Goal: Task Accomplishment & Management: Use online tool/utility

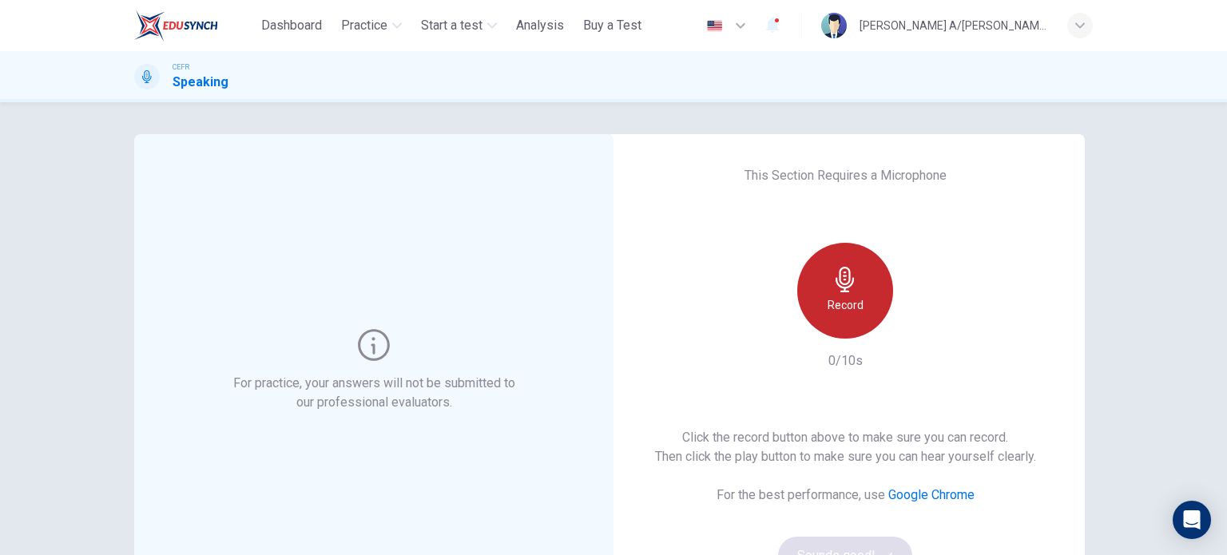
click at [835, 291] on icon "button" at bounding box center [845, 280] width 26 height 26
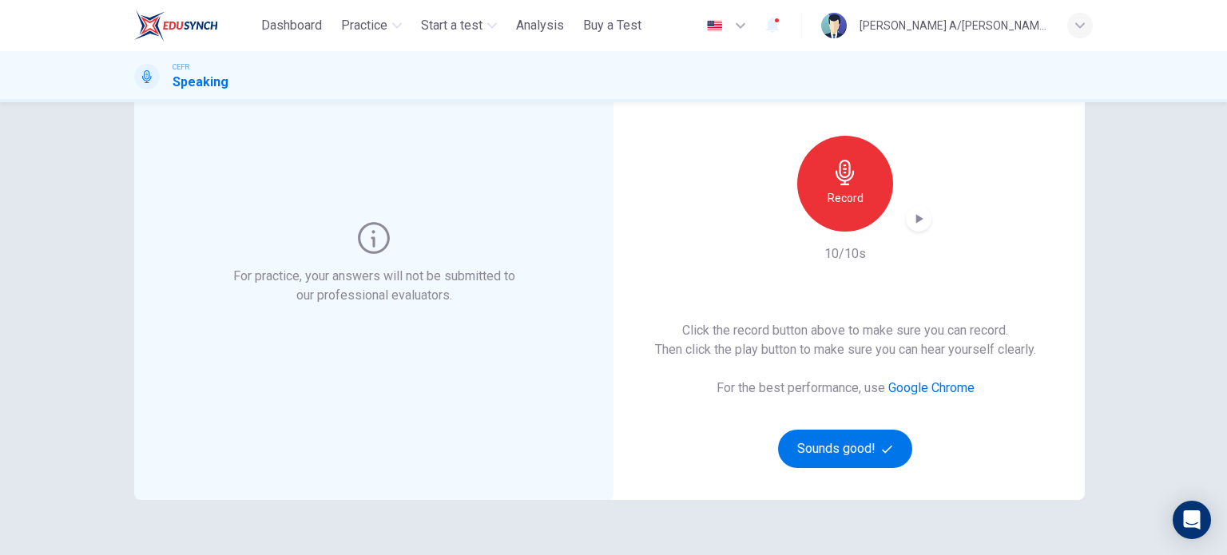
scroll to position [84, 0]
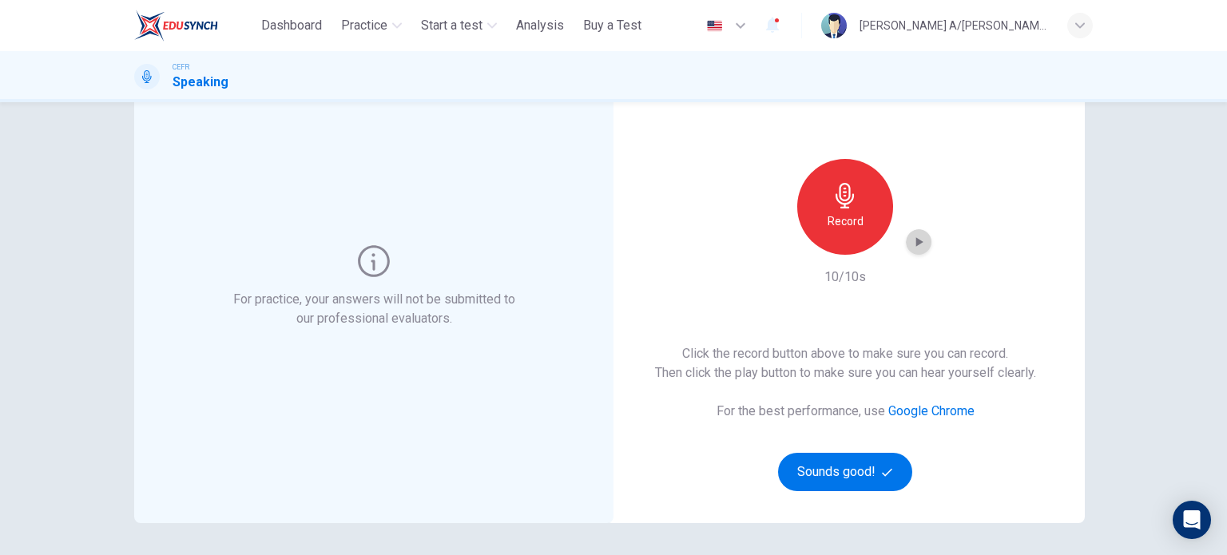
click at [910, 244] on icon "button" at bounding box center [918, 242] width 16 height 16
click at [870, 478] on button "Sounds good!" at bounding box center [845, 472] width 134 height 38
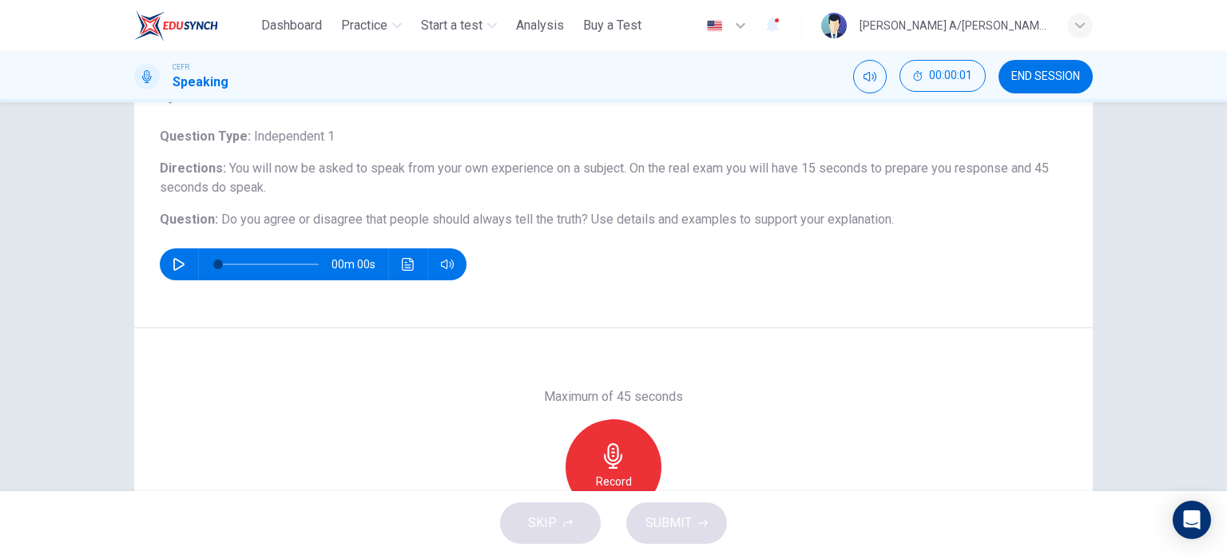
scroll to position [0, 0]
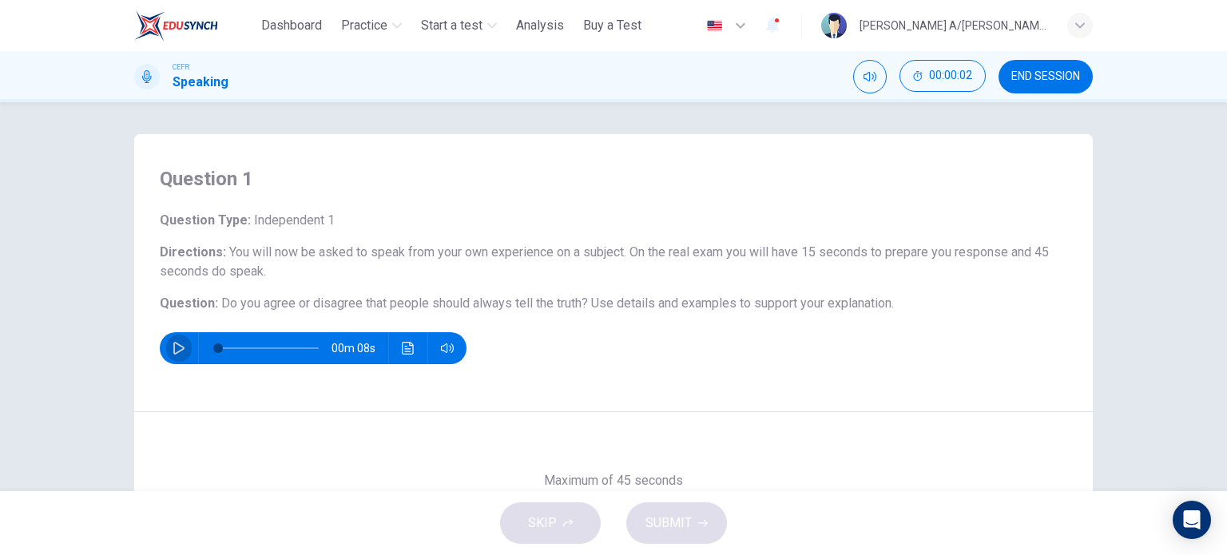
click at [167, 351] on button "button" at bounding box center [179, 348] width 26 height 32
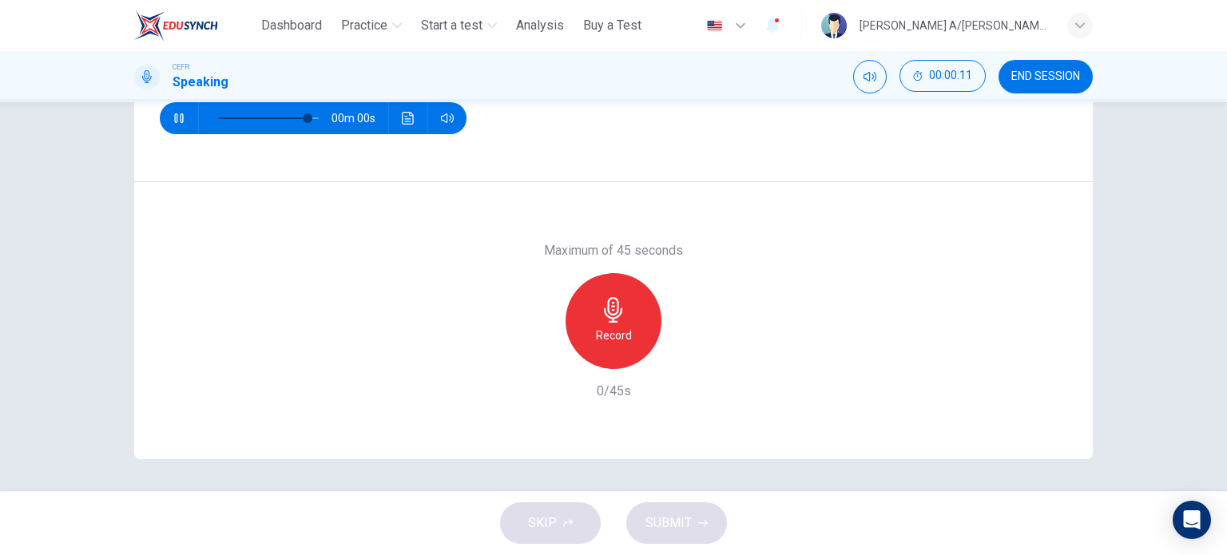
scroll to position [97, 0]
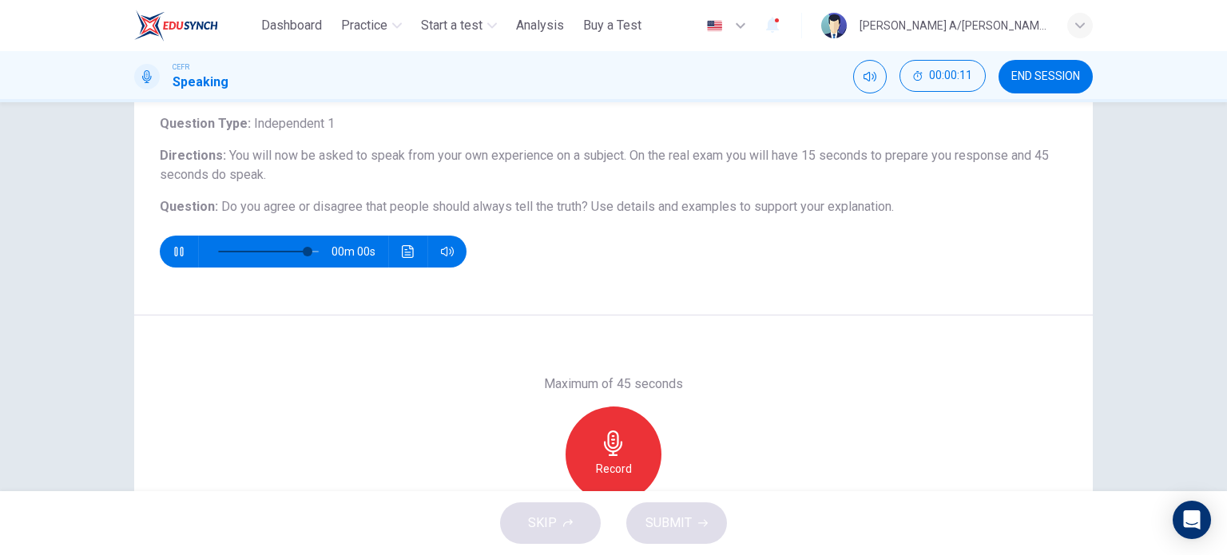
type input "*"
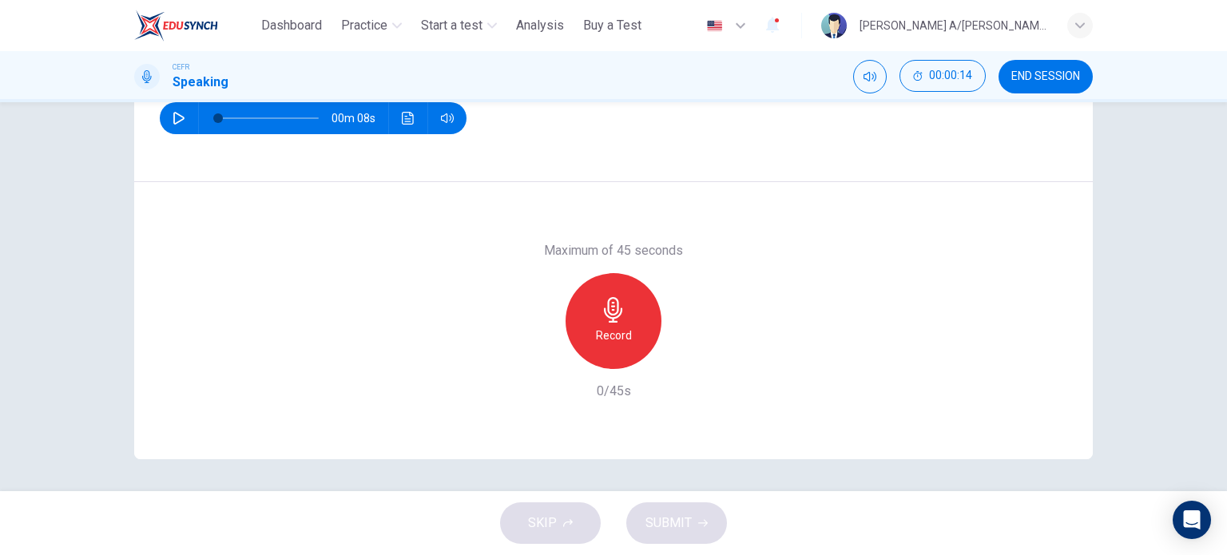
click at [624, 317] on div "Record" at bounding box center [613, 321] width 96 height 96
click at [619, 302] on icon "button" at bounding box center [614, 310] width 26 height 26
click at [538, 349] on icon "button" at bounding box center [540, 356] width 14 height 14
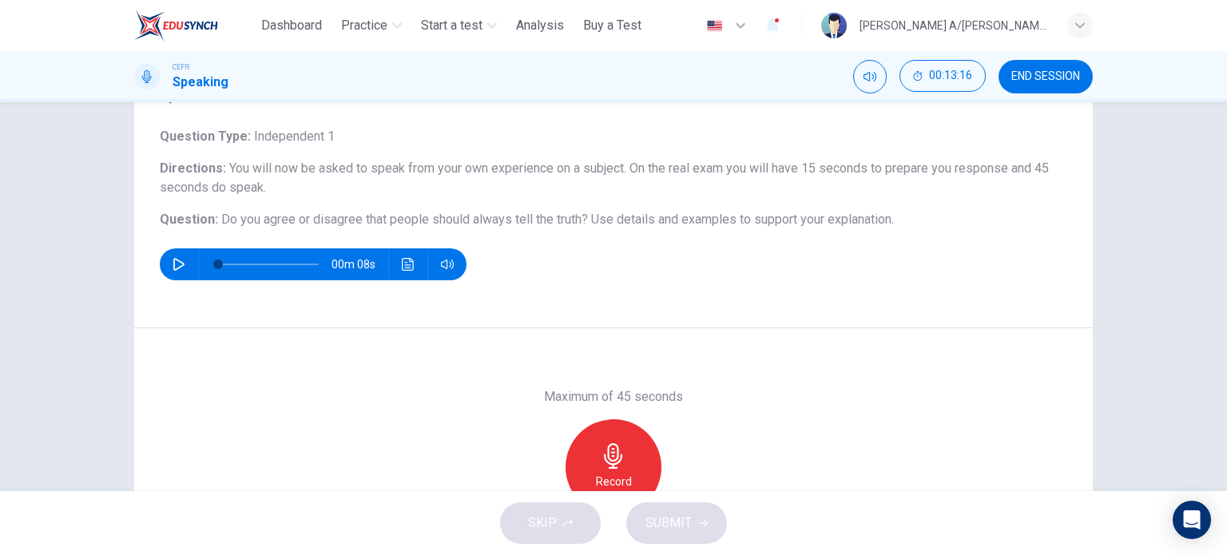
scroll to position [133, 0]
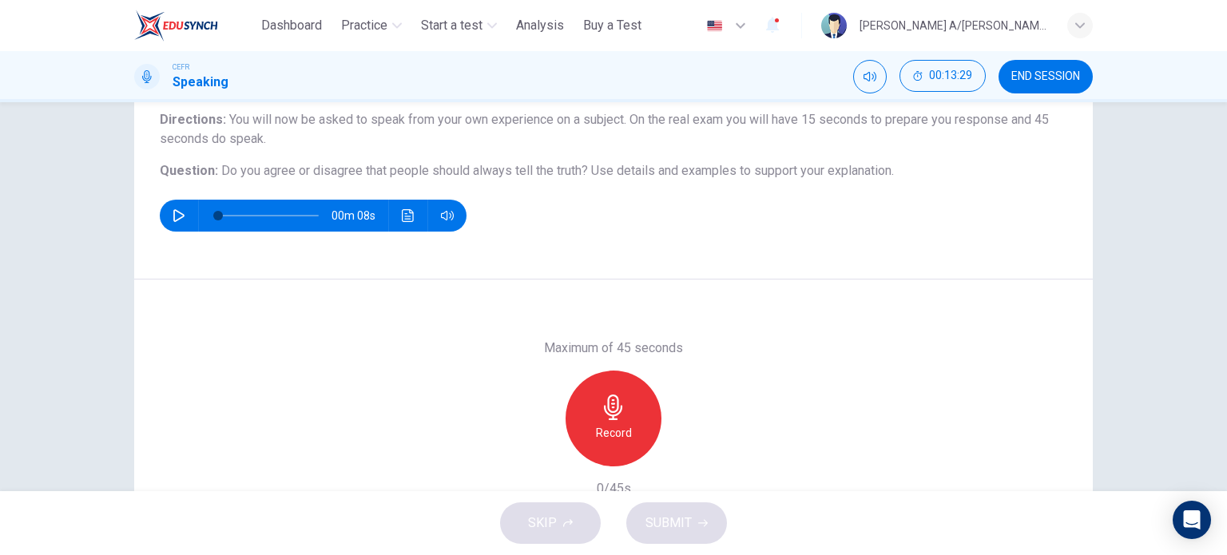
click at [642, 419] on div "Record" at bounding box center [613, 419] width 96 height 96
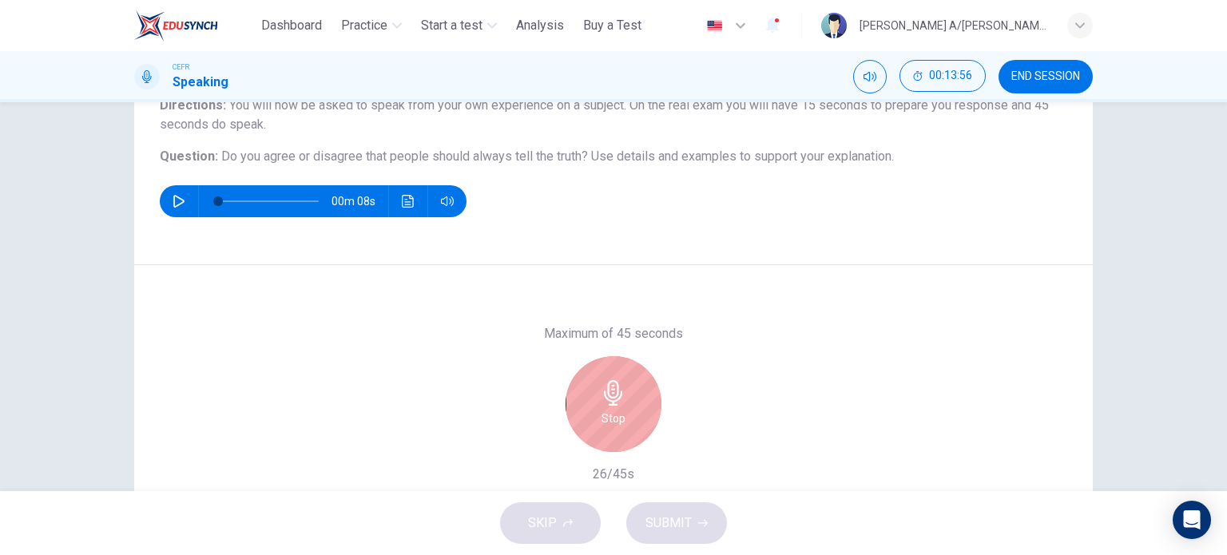
scroll to position [145, 0]
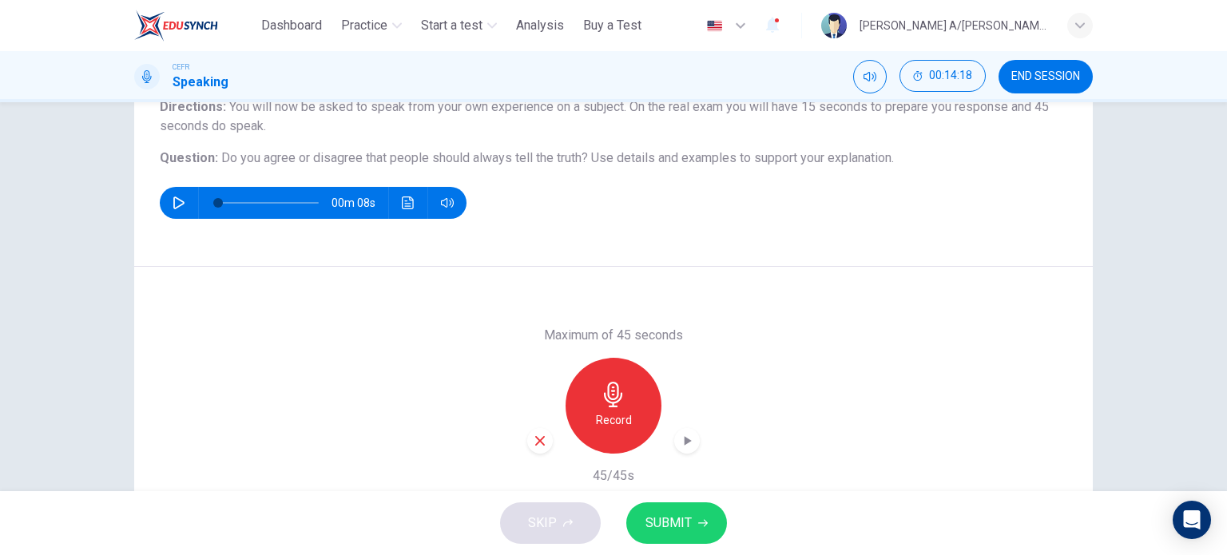
click at [692, 532] on button "SUBMIT" at bounding box center [676, 523] width 101 height 42
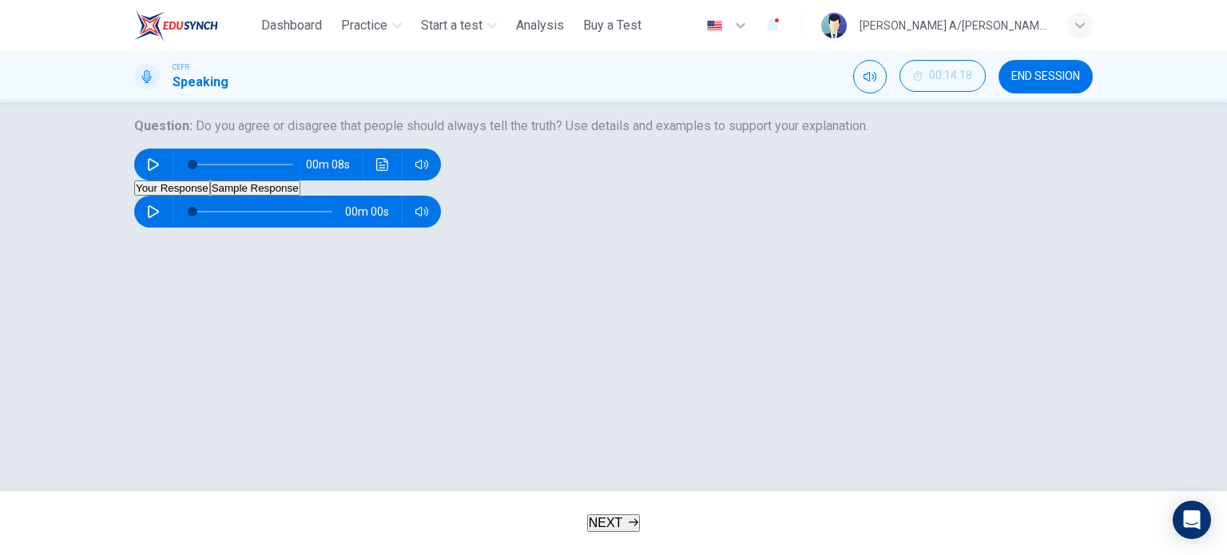
click at [160, 218] on icon "button" at bounding box center [153, 211] width 13 height 13
type input "*"
click at [300, 196] on button "Sample Response" at bounding box center [255, 187] width 90 height 15
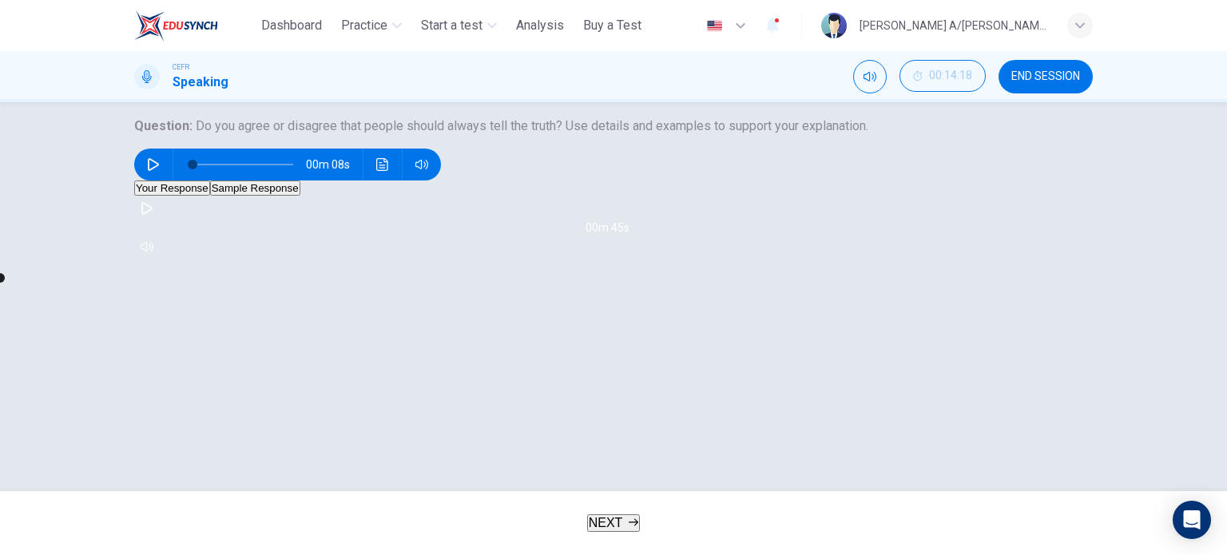
click at [153, 215] on icon "button" at bounding box center [146, 208] width 11 height 13
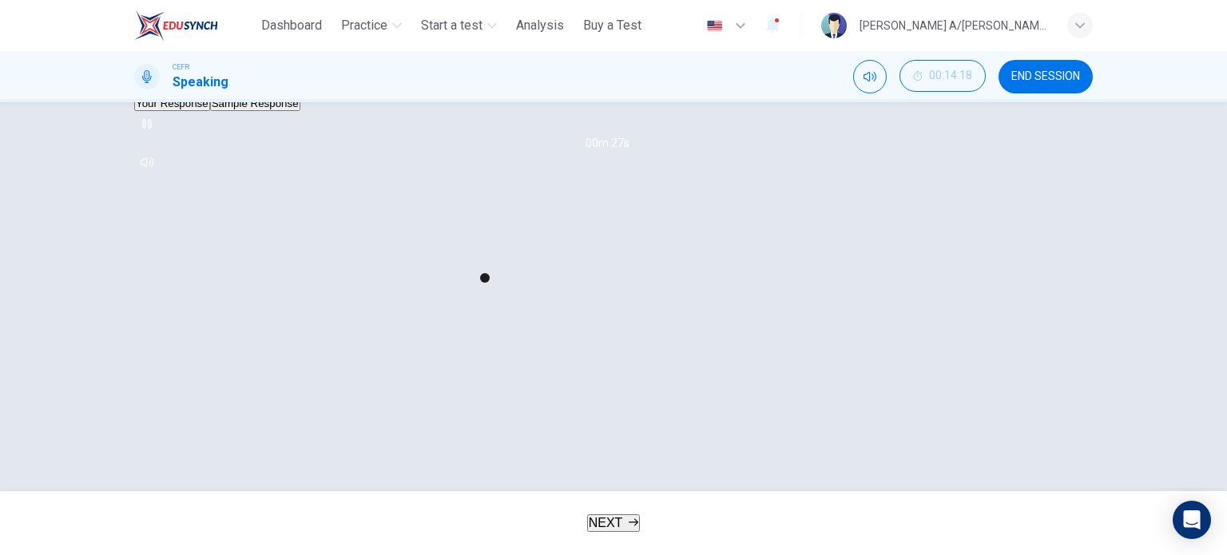
type input "**"
click at [630, 532] on button "NEXT" at bounding box center [614, 523] width 54 height 18
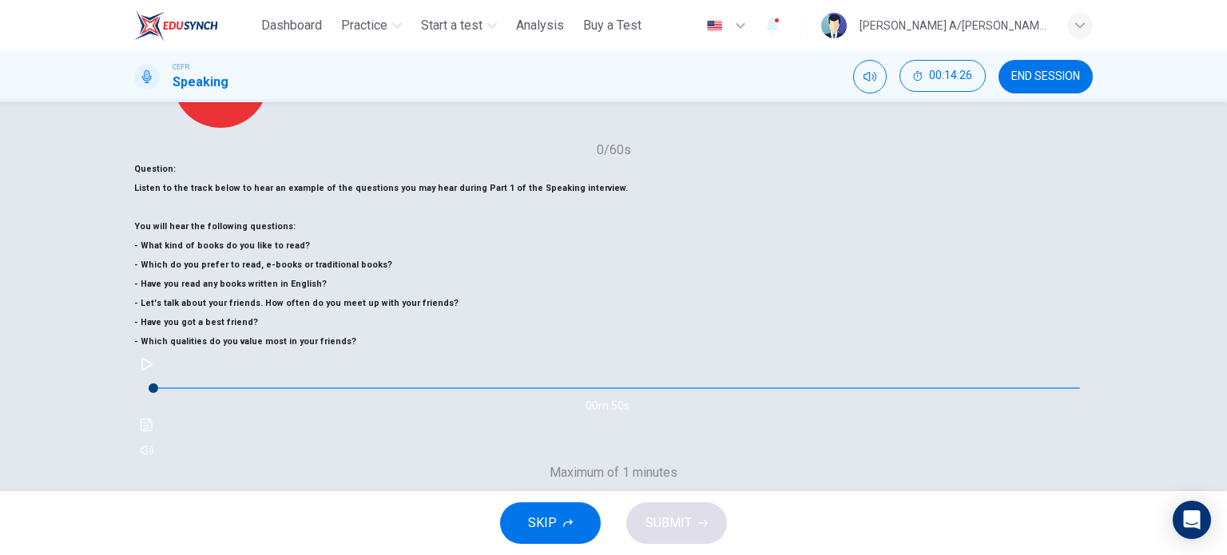
click at [153, 370] on icon "button" at bounding box center [147, 364] width 13 height 13
type input "*"
click at [153, 371] on icon "button" at bounding box center [147, 364] width 13 height 13
click at [632, 548] on h6 "Record" at bounding box center [614, 557] width 36 height 19
click at [680, 510] on button "SUBMIT" at bounding box center [676, 523] width 101 height 42
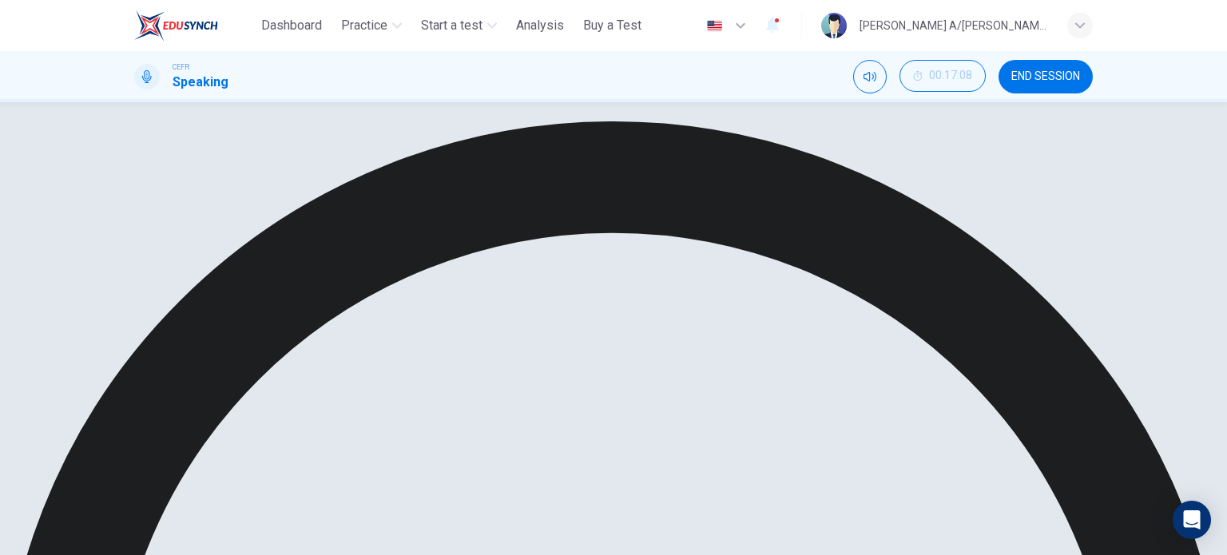
type input "*"
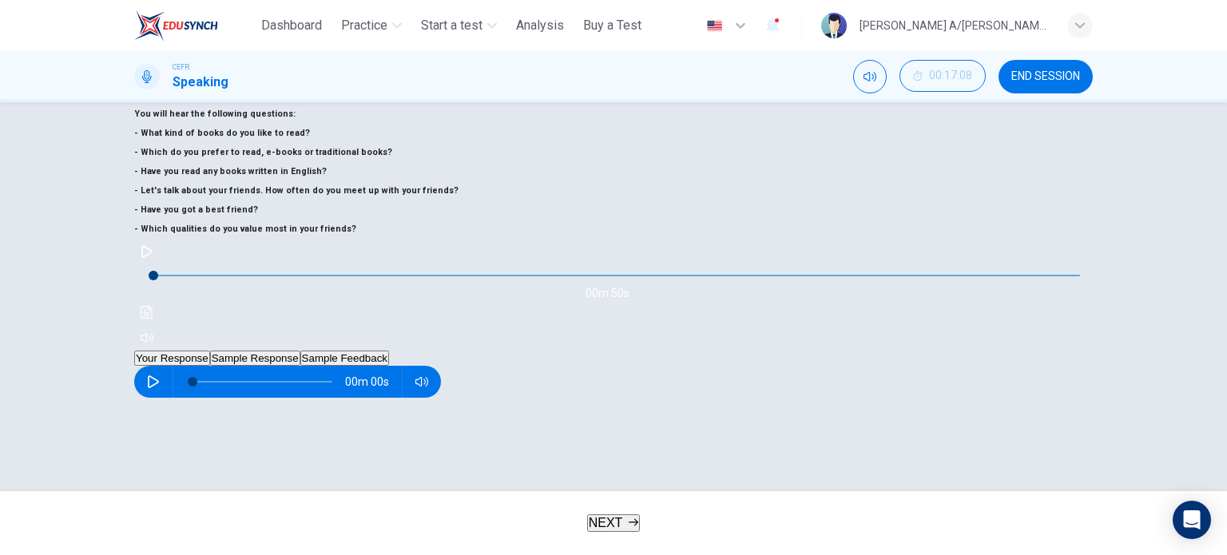
click at [300, 351] on button "Sample Response" at bounding box center [255, 358] width 90 height 15
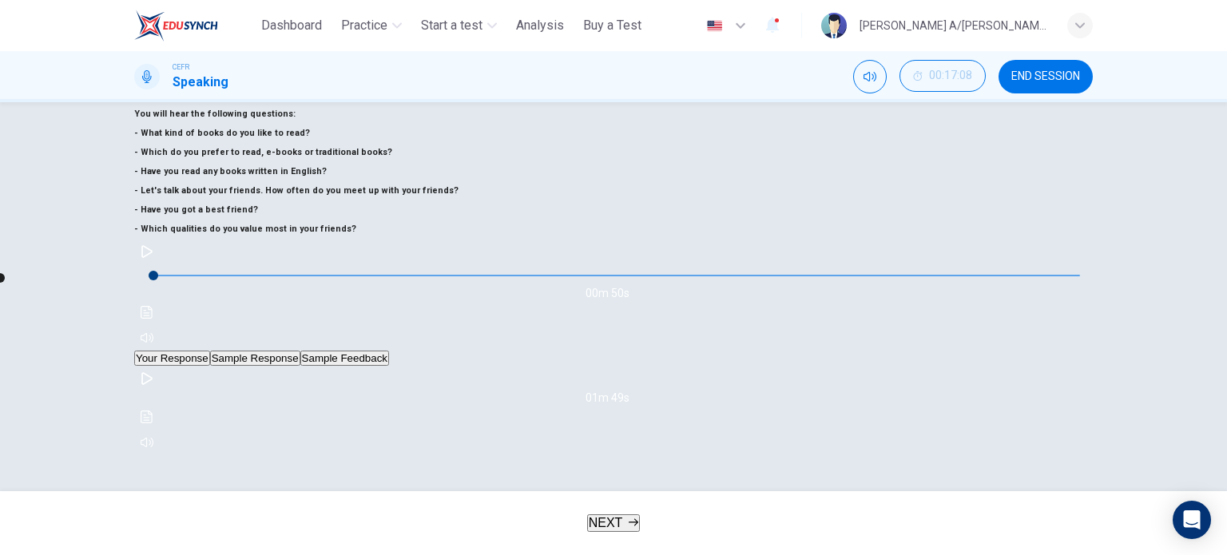
click at [160, 366] on button "button" at bounding box center [147, 379] width 26 height 26
type input "**"
click at [617, 528] on span "NEXT" at bounding box center [606, 523] width 34 height 14
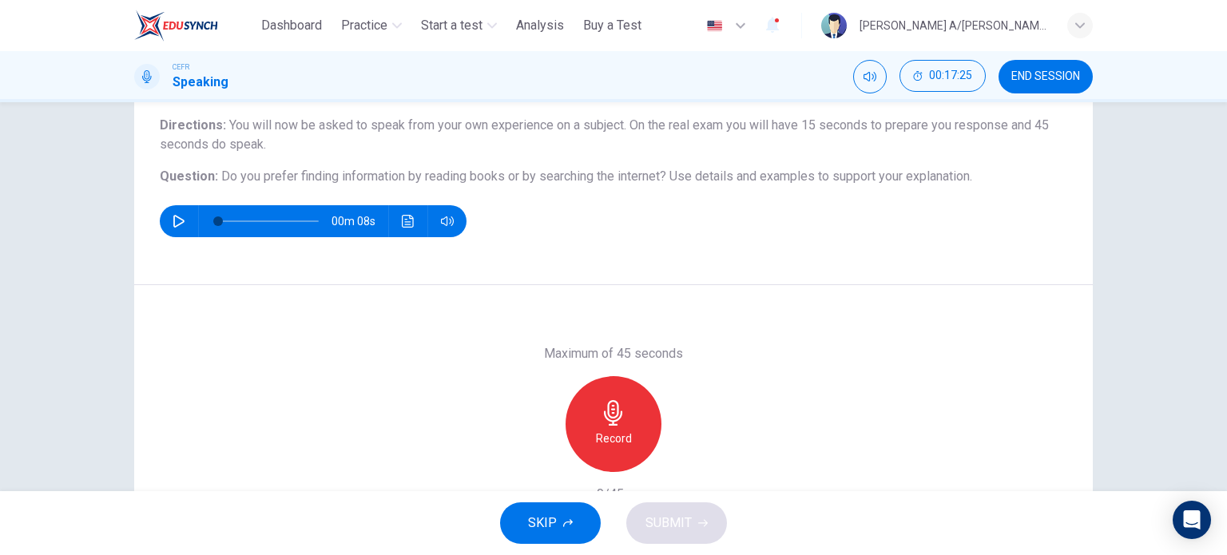
scroll to position [97, 0]
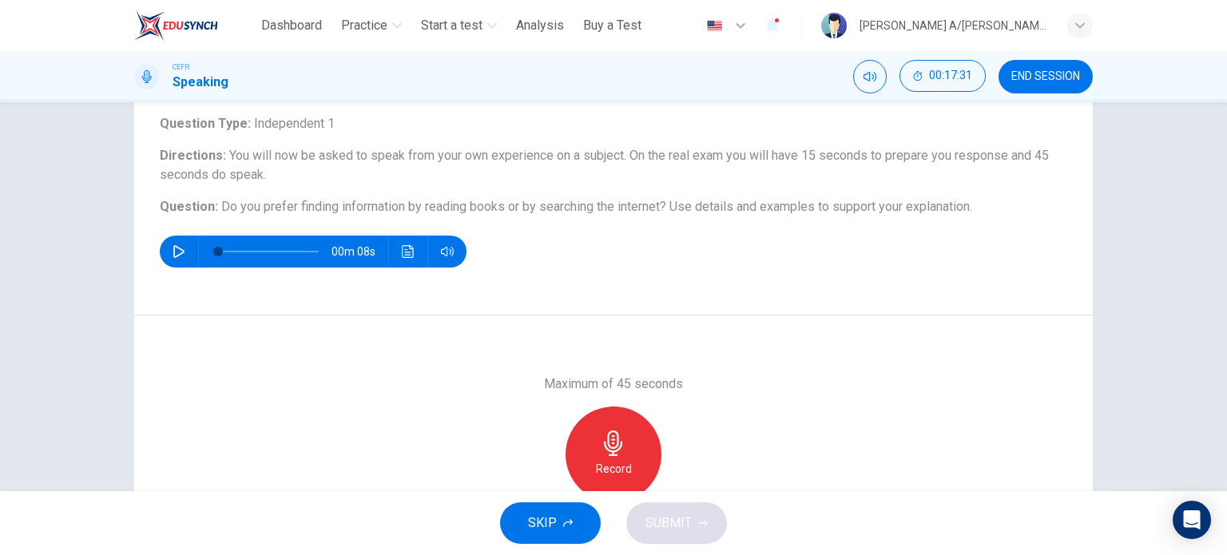
click at [617, 436] on icon "button" at bounding box center [614, 443] width 26 height 26
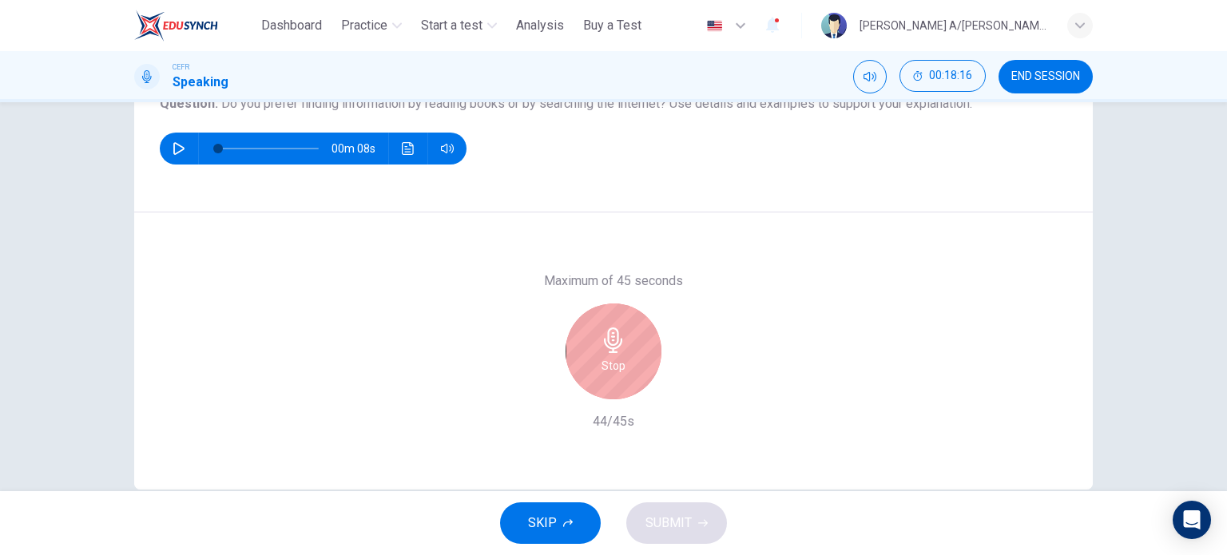
scroll to position [230, 0]
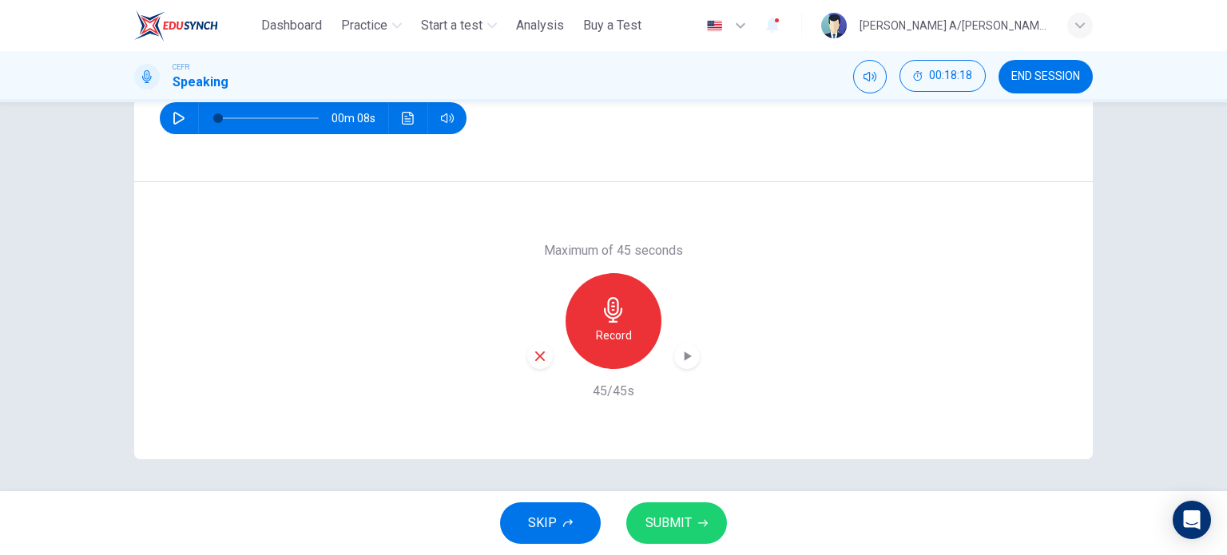
click at [691, 525] on button "SUBMIT" at bounding box center [676, 523] width 101 height 42
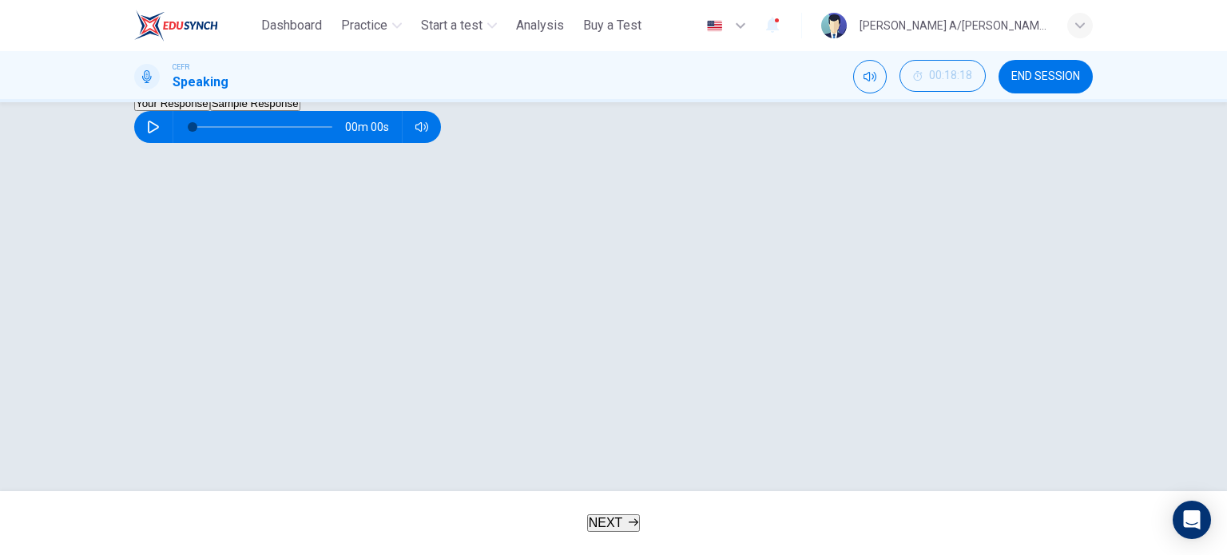
click at [603, 516] on span "NEXT" at bounding box center [606, 523] width 34 height 14
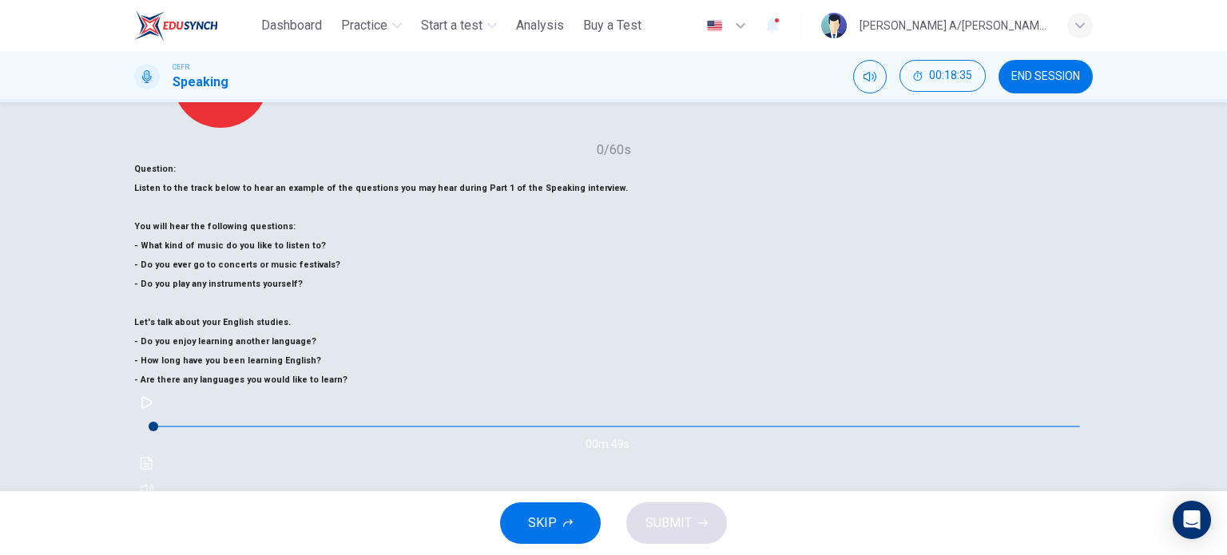
click at [648, 518] on span "SUBMIT" at bounding box center [668, 523] width 46 height 22
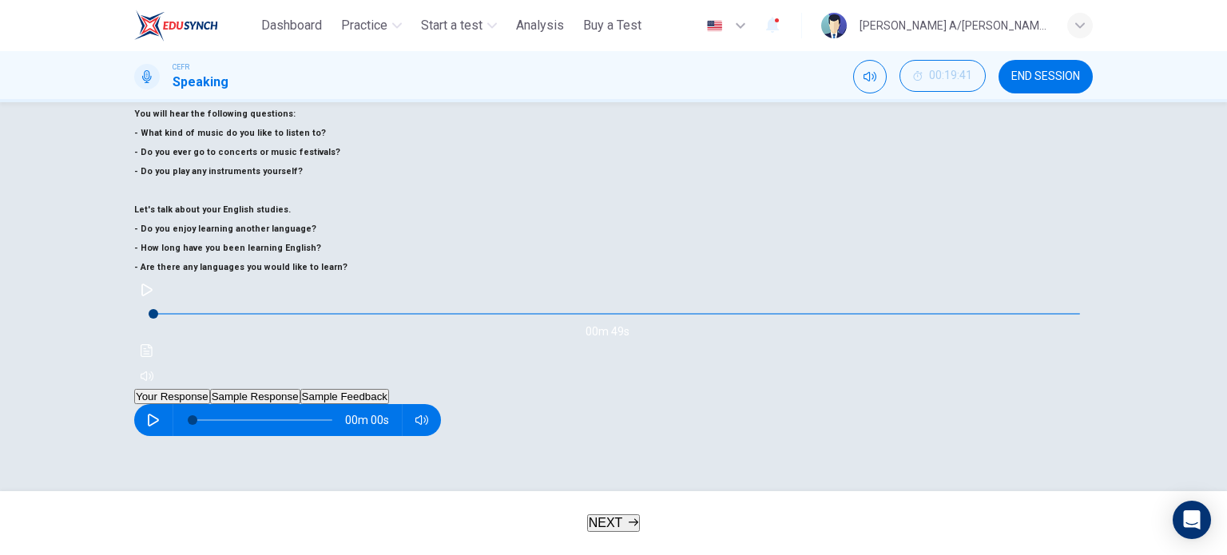
click at [640, 514] on button "NEXT" at bounding box center [614, 523] width 54 height 18
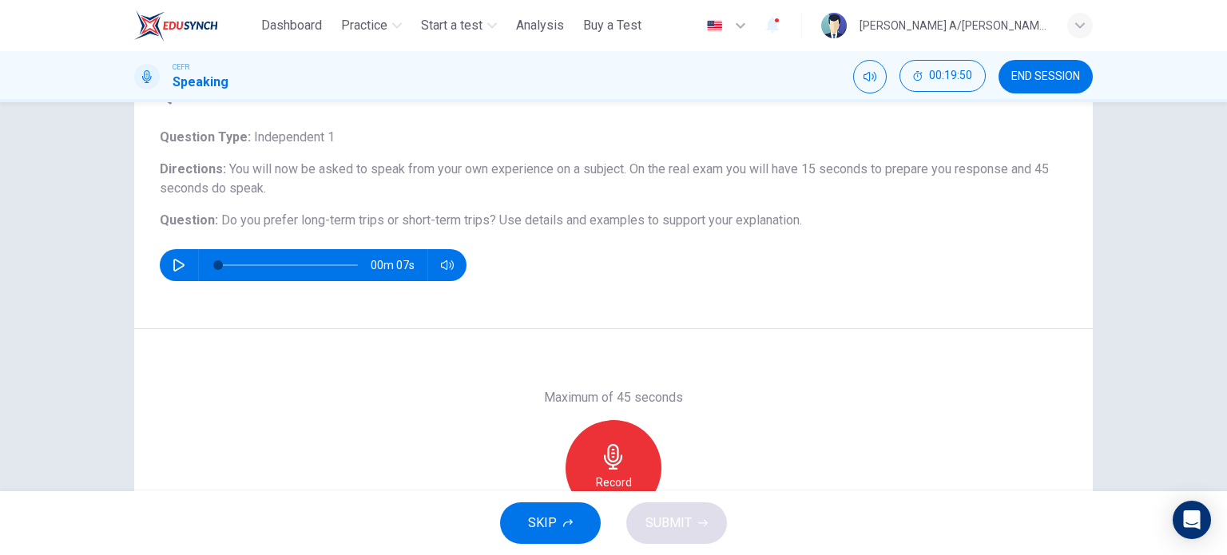
scroll to position [133, 0]
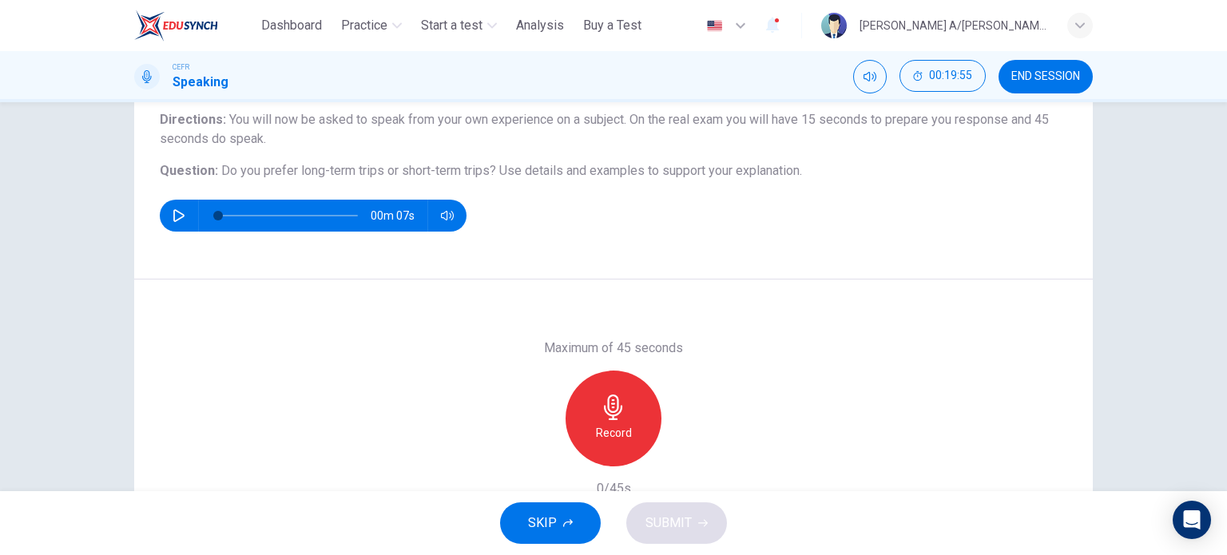
click at [588, 427] on div "Record" at bounding box center [613, 419] width 96 height 96
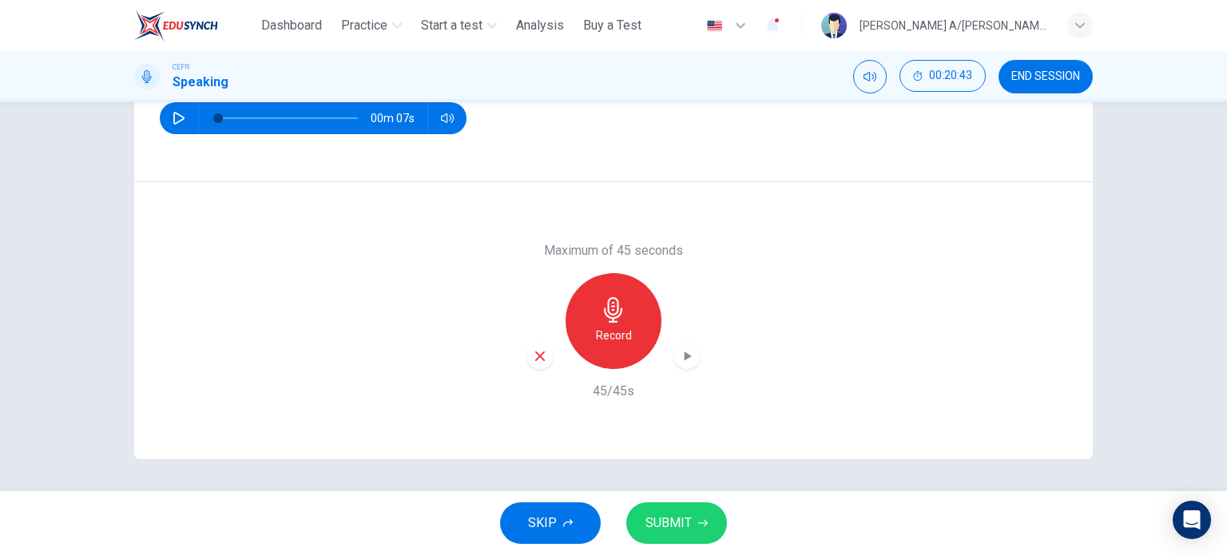
click at [681, 529] on span "SUBMIT" at bounding box center [668, 523] width 46 height 22
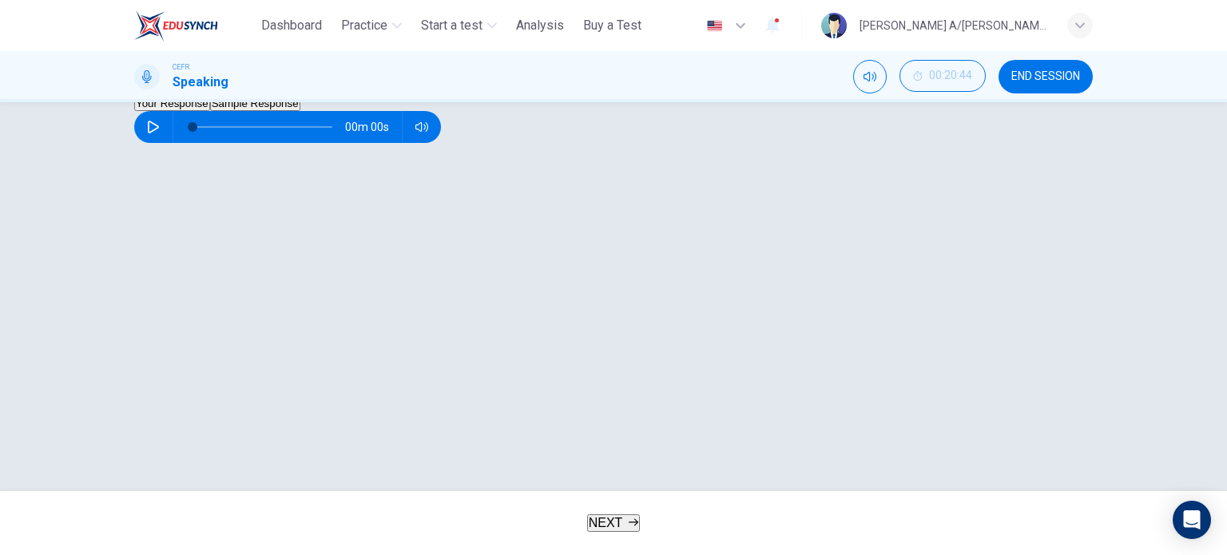
click at [625, 514] on button "NEXT" at bounding box center [614, 523] width 54 height 18
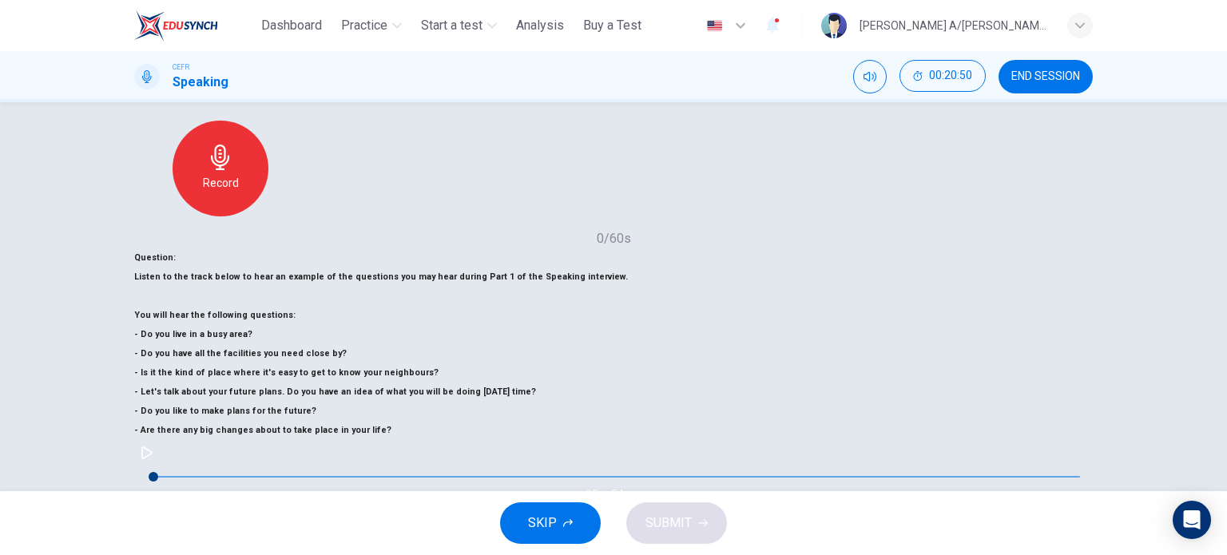
scroll to position [97, 0]
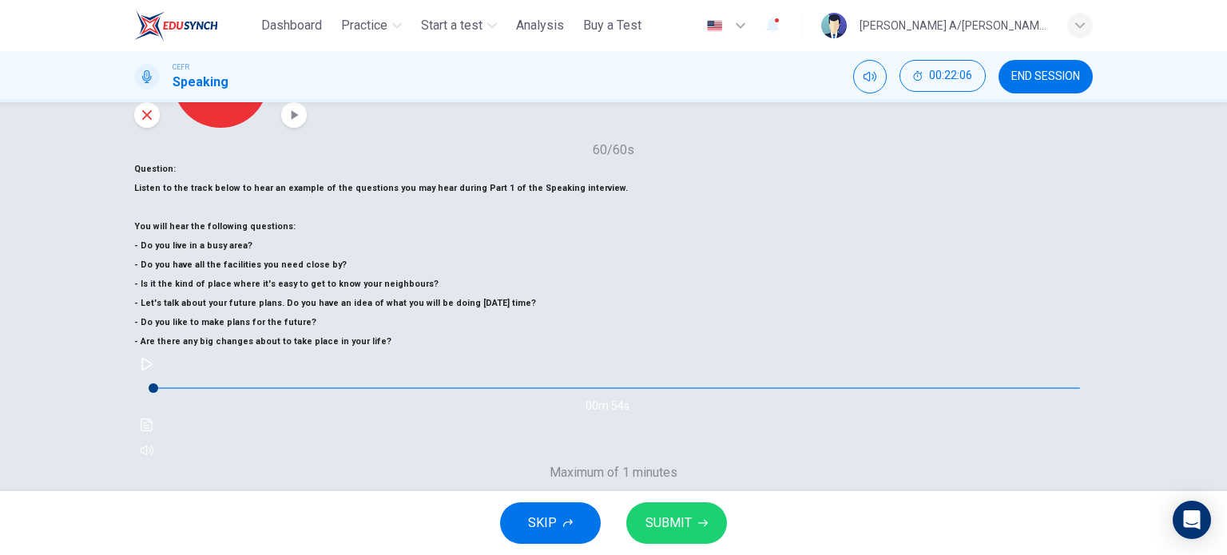
click at [675, 519] on span "SUBMIT" at bounding box center [668, 523] width 46 height 22
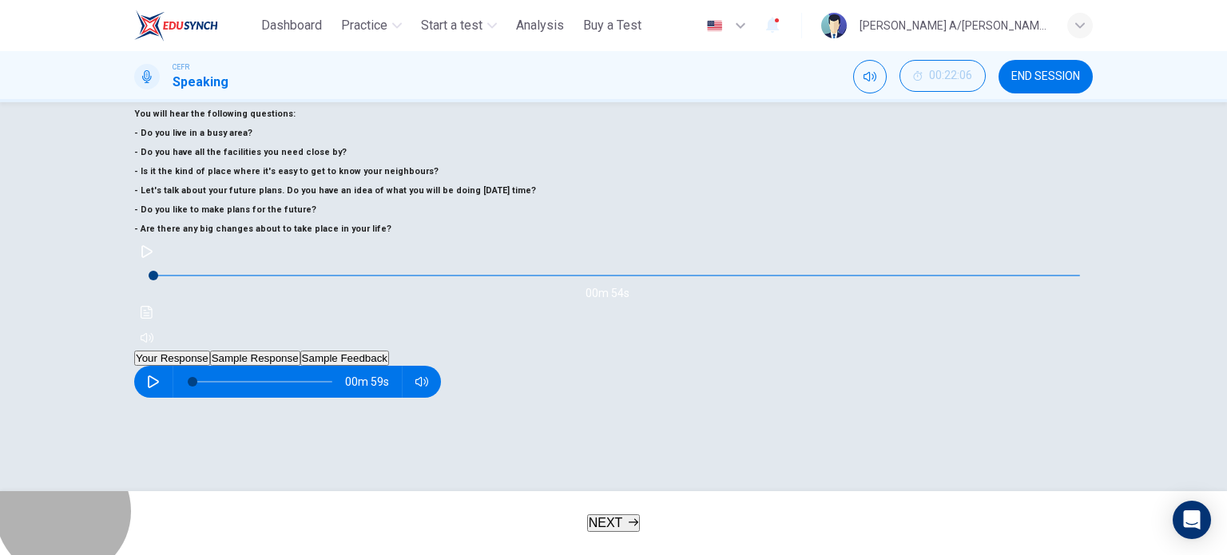
click at [622, 522] on button "NEXT" at bounding box center [614, 523] width 54 height 18
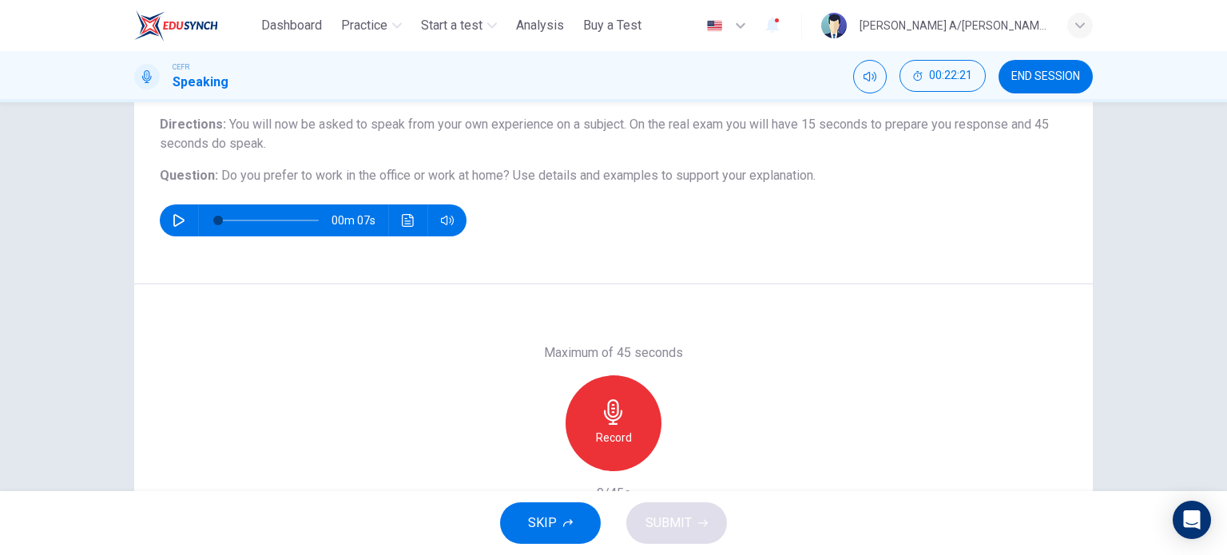
scroll to position [97, 0]
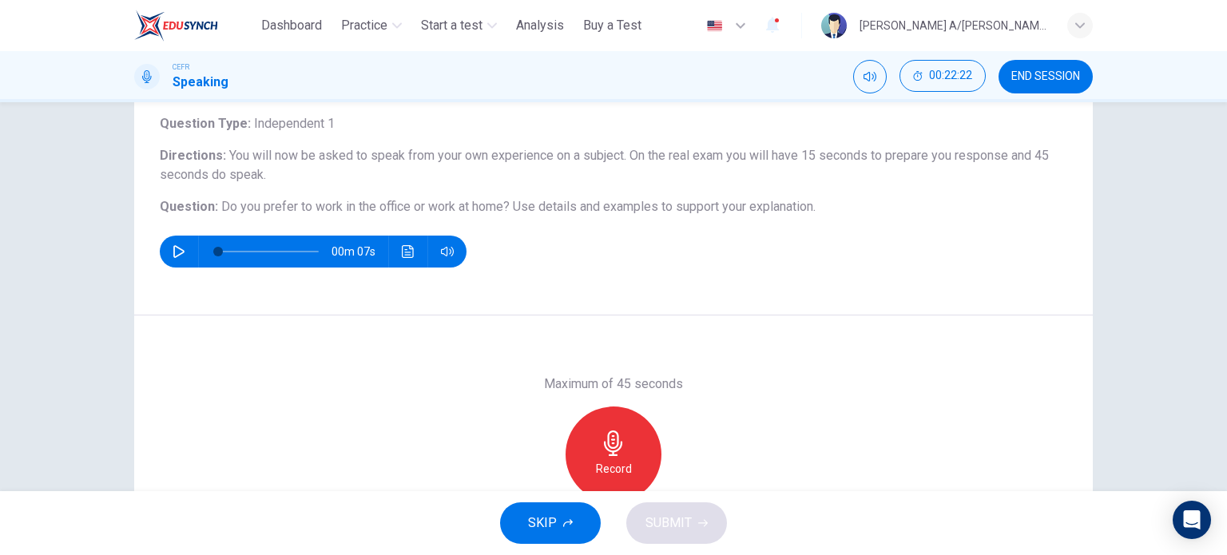
click at [173, 239] on button "button" at bounding box center [179, 252] width 26 height 32
click at [174, 248] on icon "button" at bounding box center [179, 251] width 13 height 13
type input "*"
drag, startPoint x: 248, startPoint y: 248, endPoint x: 196, endPoint y: 259, distance: 52.9
click at [200, 268] on div "Question 7 Question Type : Independent 1 Directions : You will now be asked to …" at bounding box center [613, 177] width 958 height 278
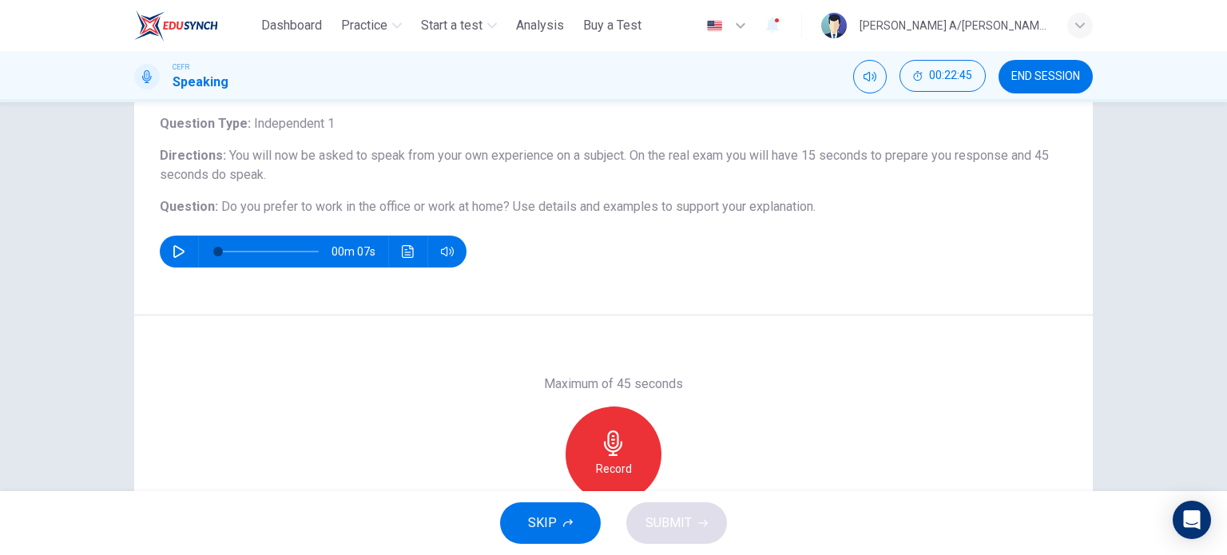
click at [617, 450] on icon "button" at bounding box center [614, 443] width 26 height 26
click at [617, 446] on icon "button" at bounding box center [614, 443] width 26 height 26
click at [539, 482] on icon "button" at bounding box center [540, 489] width 14 height 14
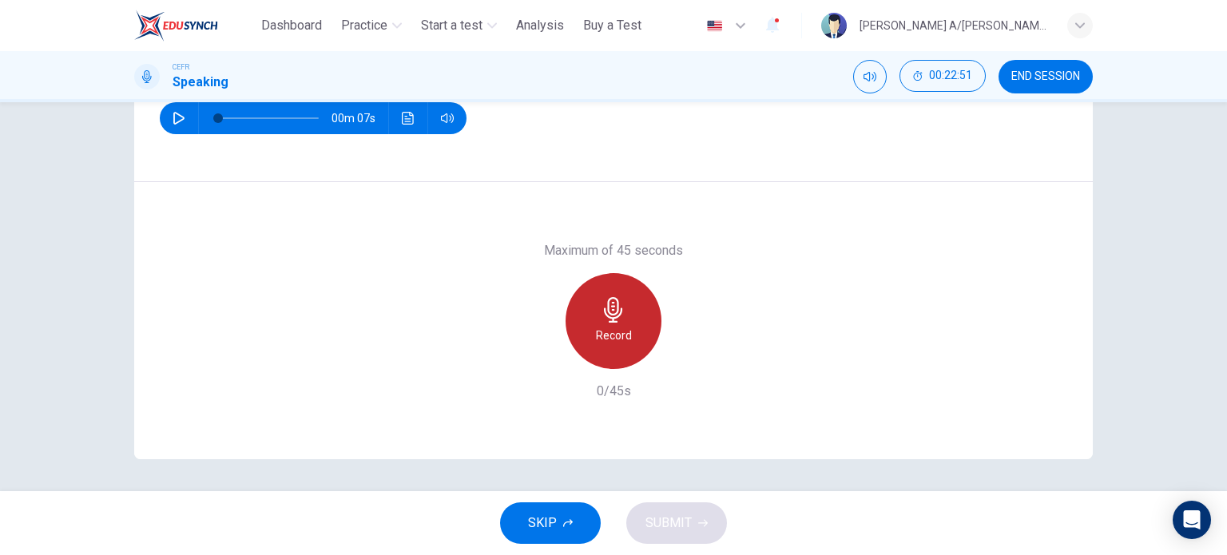
click at [624, 312] on div "Record" at bounding box center [613, 321] width 96 height 96
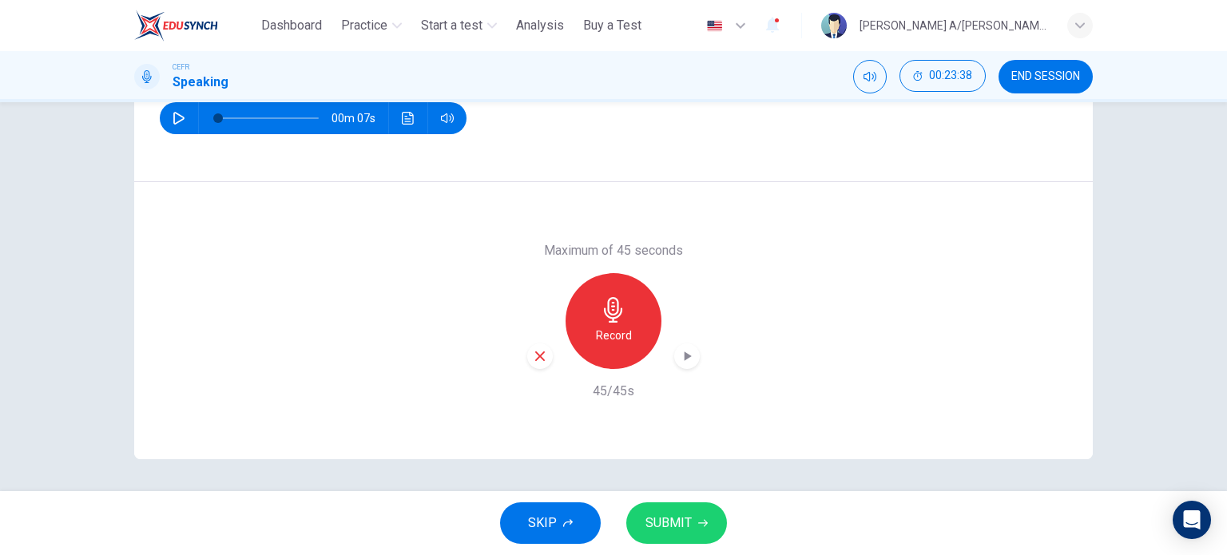
scroll to position [97, 0]
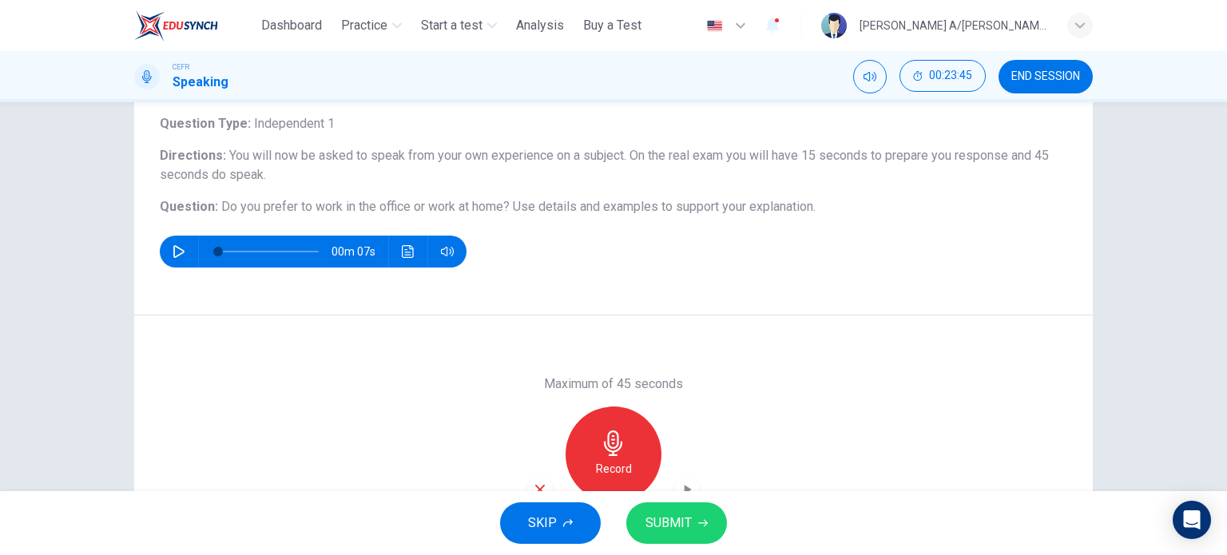
click at [669, 518] on span "SUBMIT" at bounding box center [668, 523] width 46 height 22
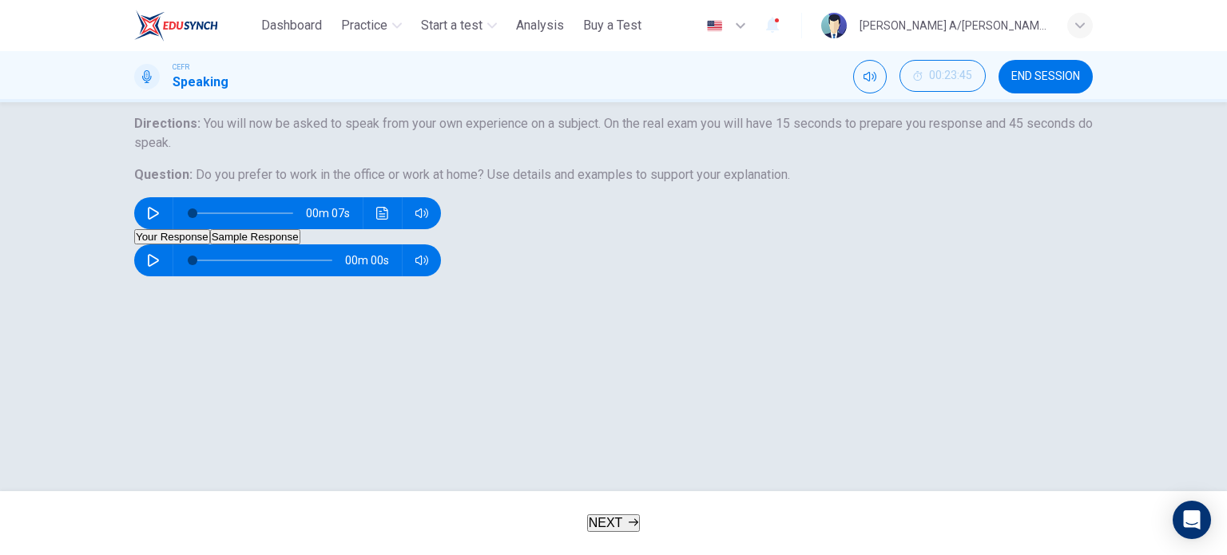
click at [587, 527] on button "NEXT" at bounding box center [614, 523] width 54 height 18
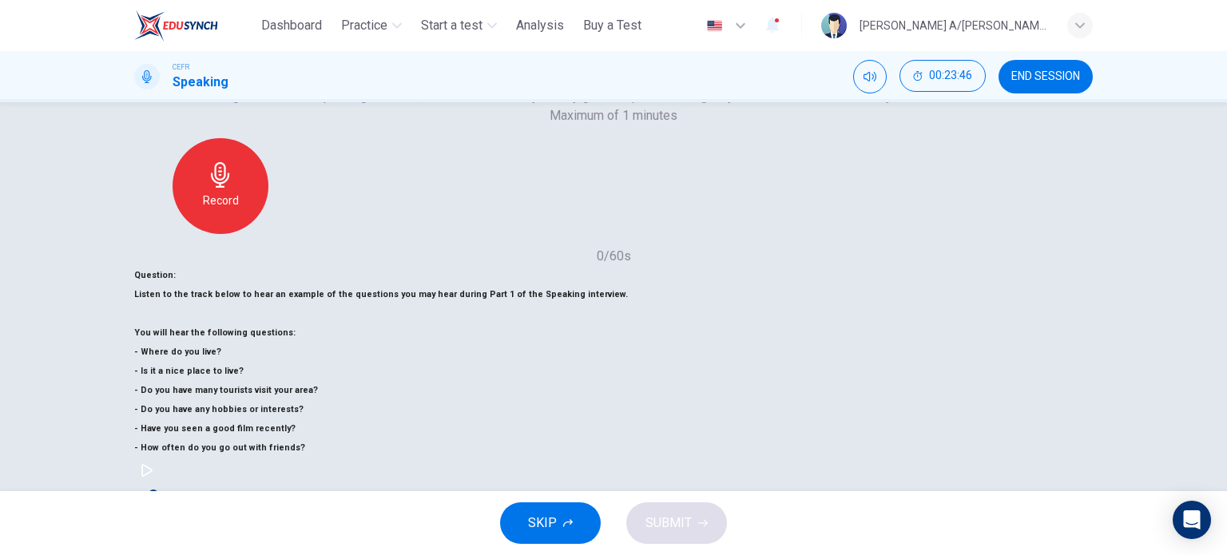
scroll to position [230, 0]
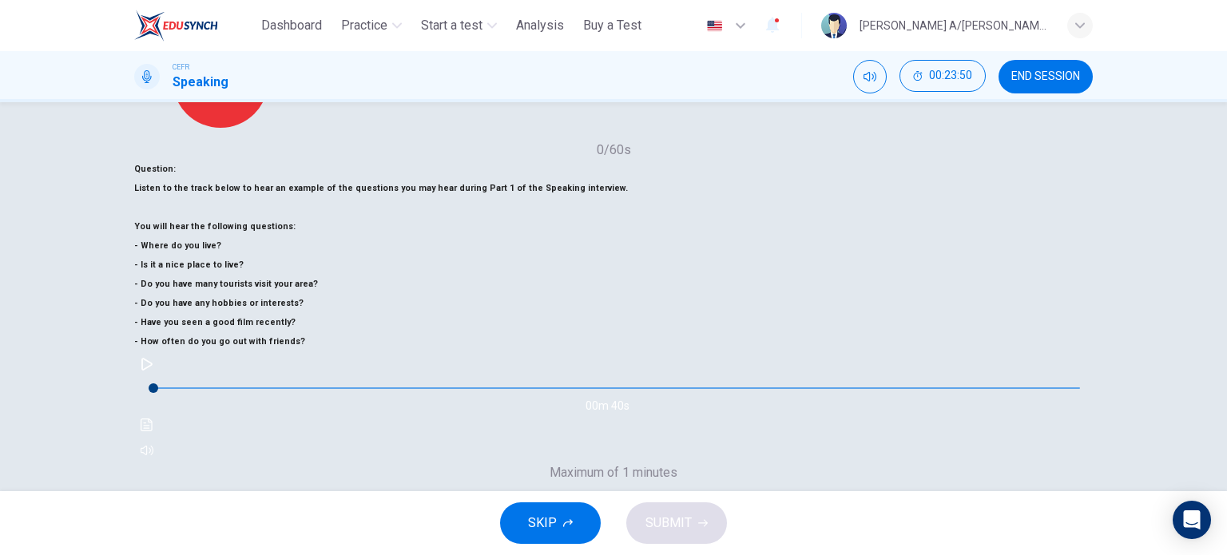
click at [626, 519] on icon "button" at bounding box center [614, 532] width 26 height 26
click at [661, 495] on div "Stop" at bounding box center [613, 543] width 96 height 96
click at [1053, 70] on span "END SESSION" at bounding box center [1045, 76] width 69 height 13
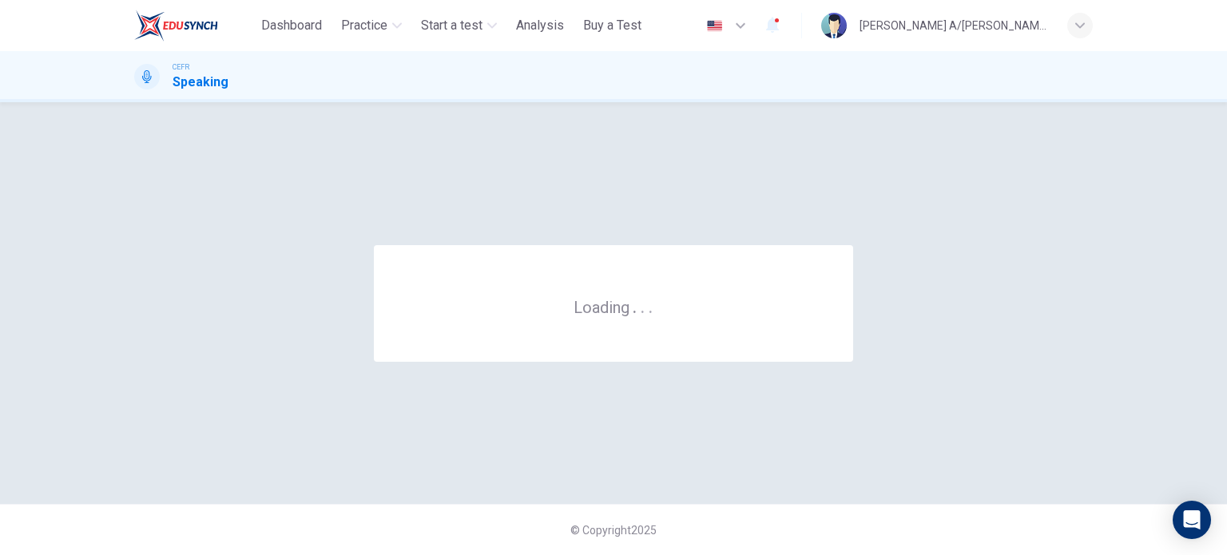
scroll to position [0, 0]
